Goal: Transaction & Acquisition: Obtain resource

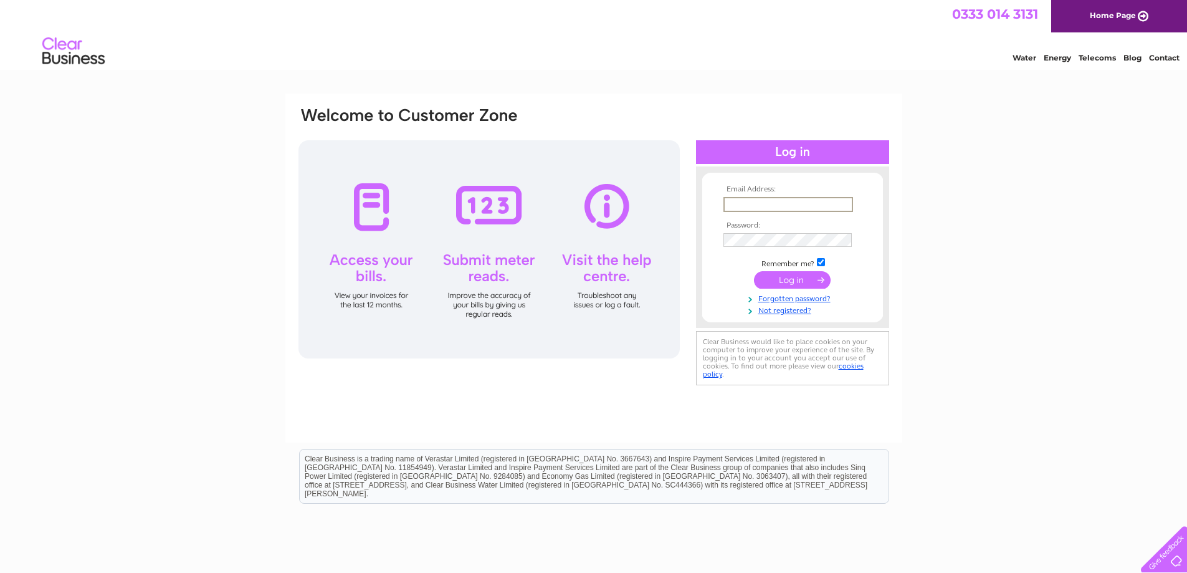
click at [780, 203] on input "text" at bounding box center [788, 204] width 130 height 15
type input "guominjiang@126.com"
click at [800, 284] on input "submit" at bounding box center [792, 278] width 77 height 17
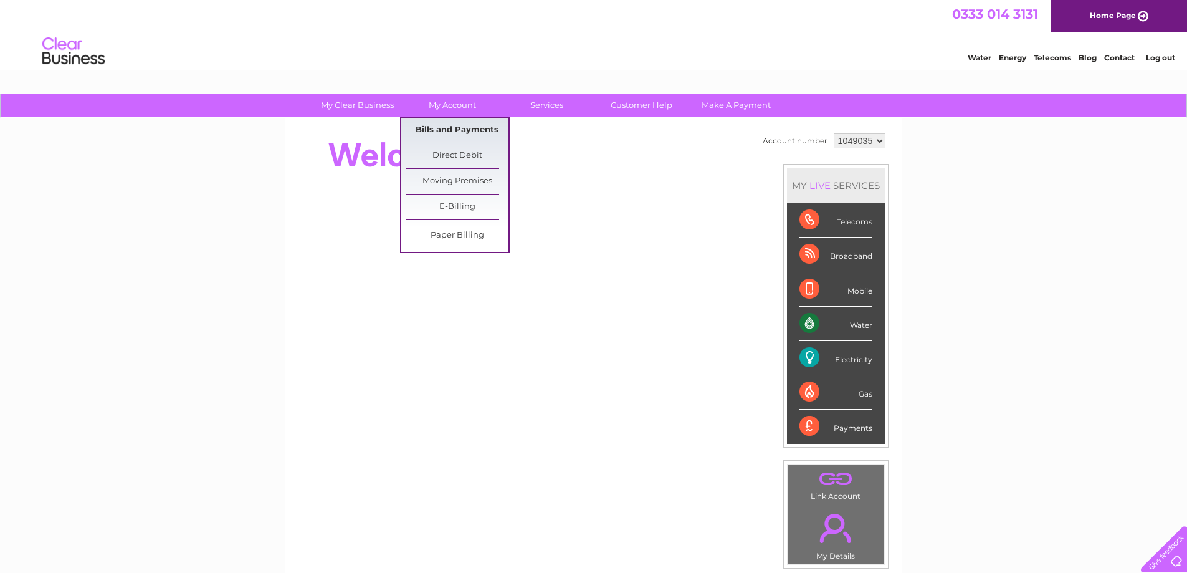
click at [442, 133] on link "Bills and Payments" at bounding box center [457, 130] width 103 height 25
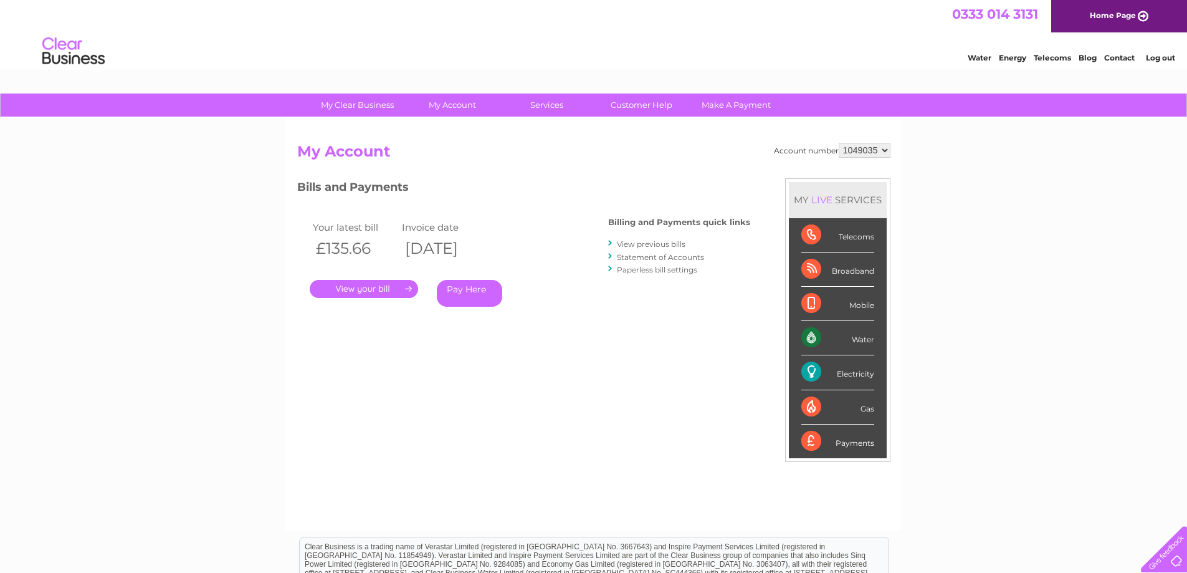
click at [362, 287] on link "." at bounding box center [364, 289] width 108 height 18
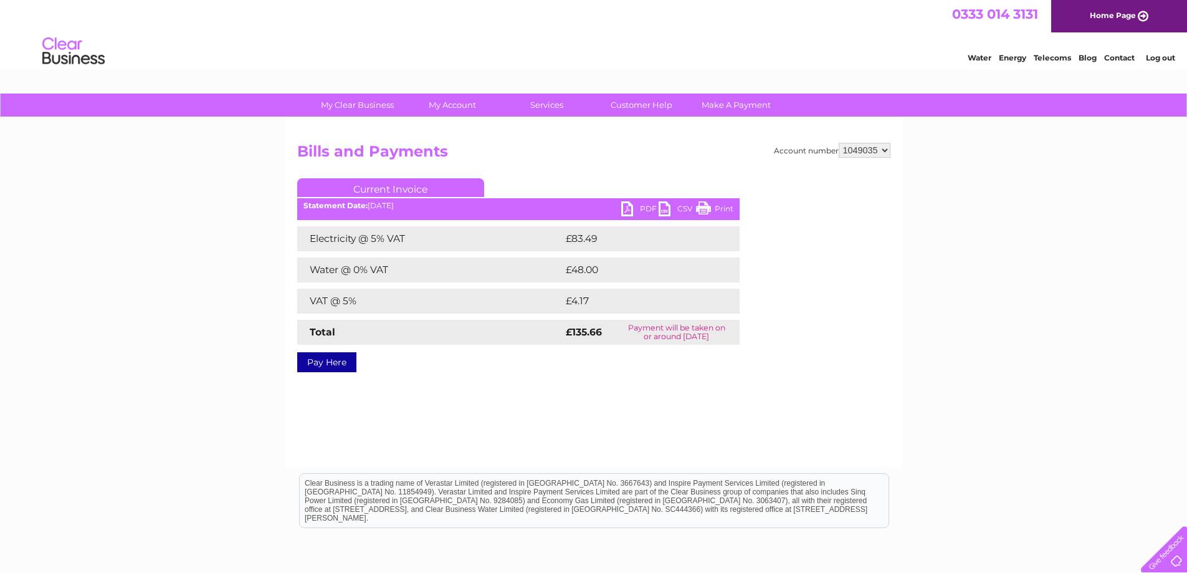
click at [633, 208] on link "PDF" at bounding box center [639, 210] width 37 height 18
click at [216, 284] on div "My Clear Business Login Details My Details My Preferences Link Account My Accou…" at bounding box center [593, 386] width 1187 height 586
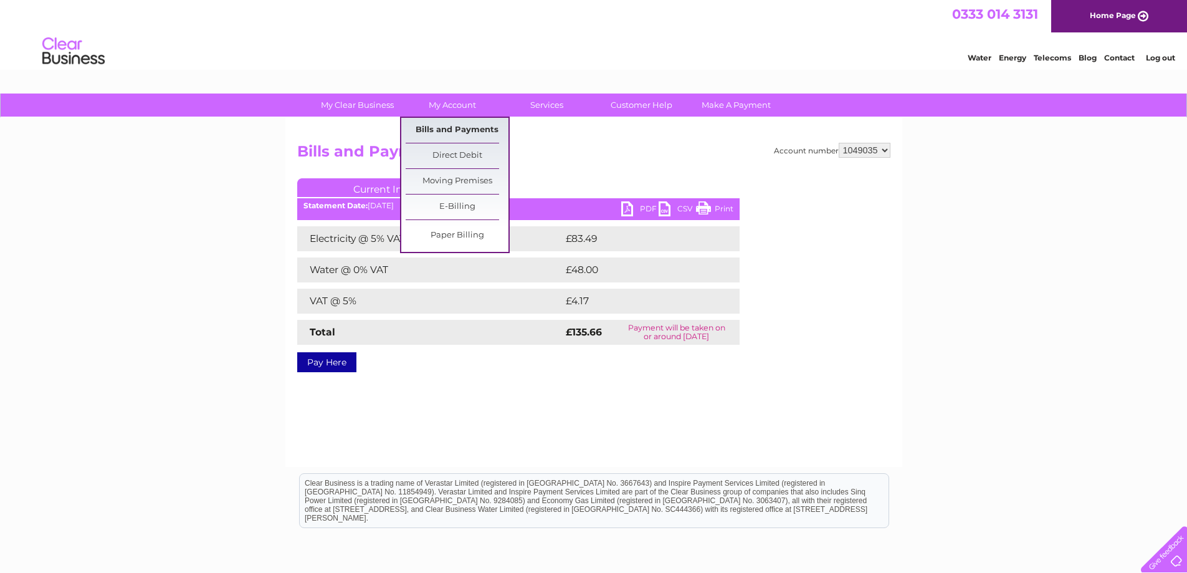
click at [454, 127] on link "Bills and Payments" at bounding box center [457, 130] width 103 height 25
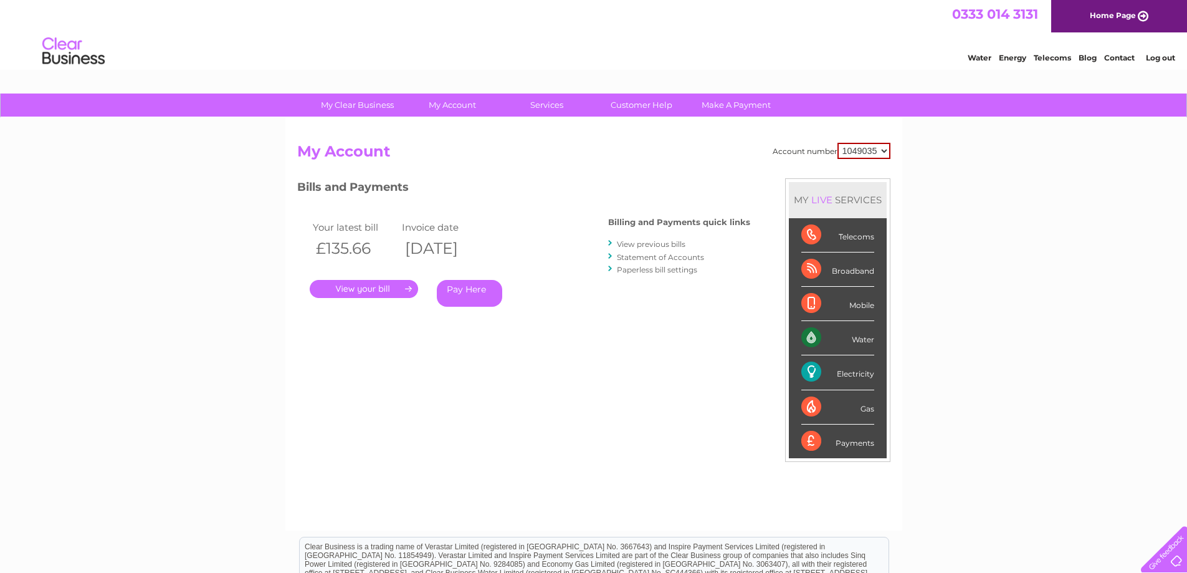
click at [647, 242] on link "View previous bills" at bounding box center [651, 243] width 69 height 9
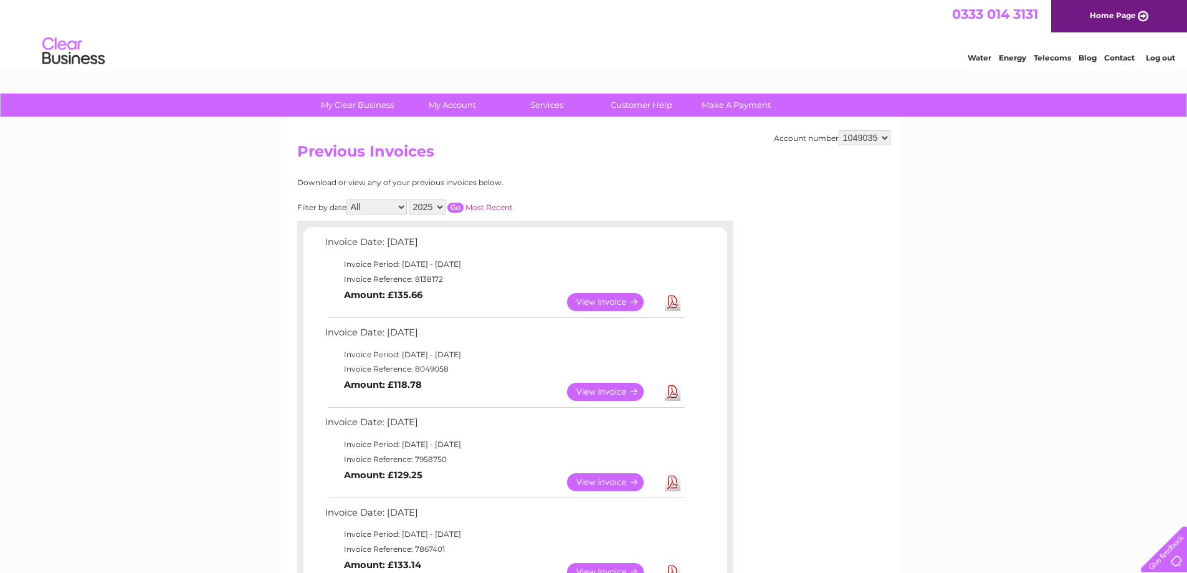
click at [674, 391] on link "Download" at bounding box center [673, 392] width 16 height 18
click at [1160, 57] on link "Log out" at bounding box center [1160, 57] width 29 height 9
